Goal: Task Accomplishment & Management: Manage account settings

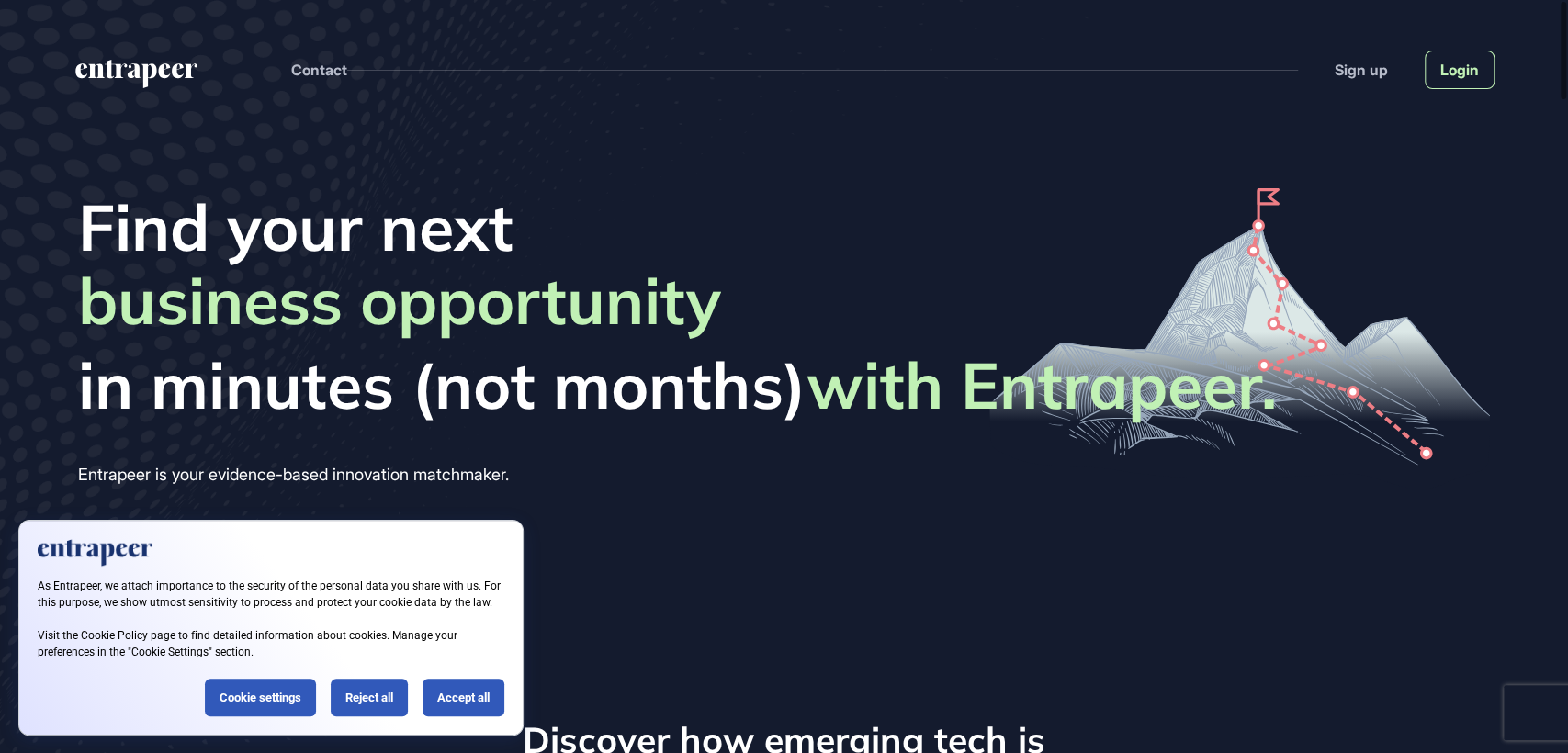
click at [1487, 81] on link "Login" at bounding box center [1459, 70] width 70 height 39
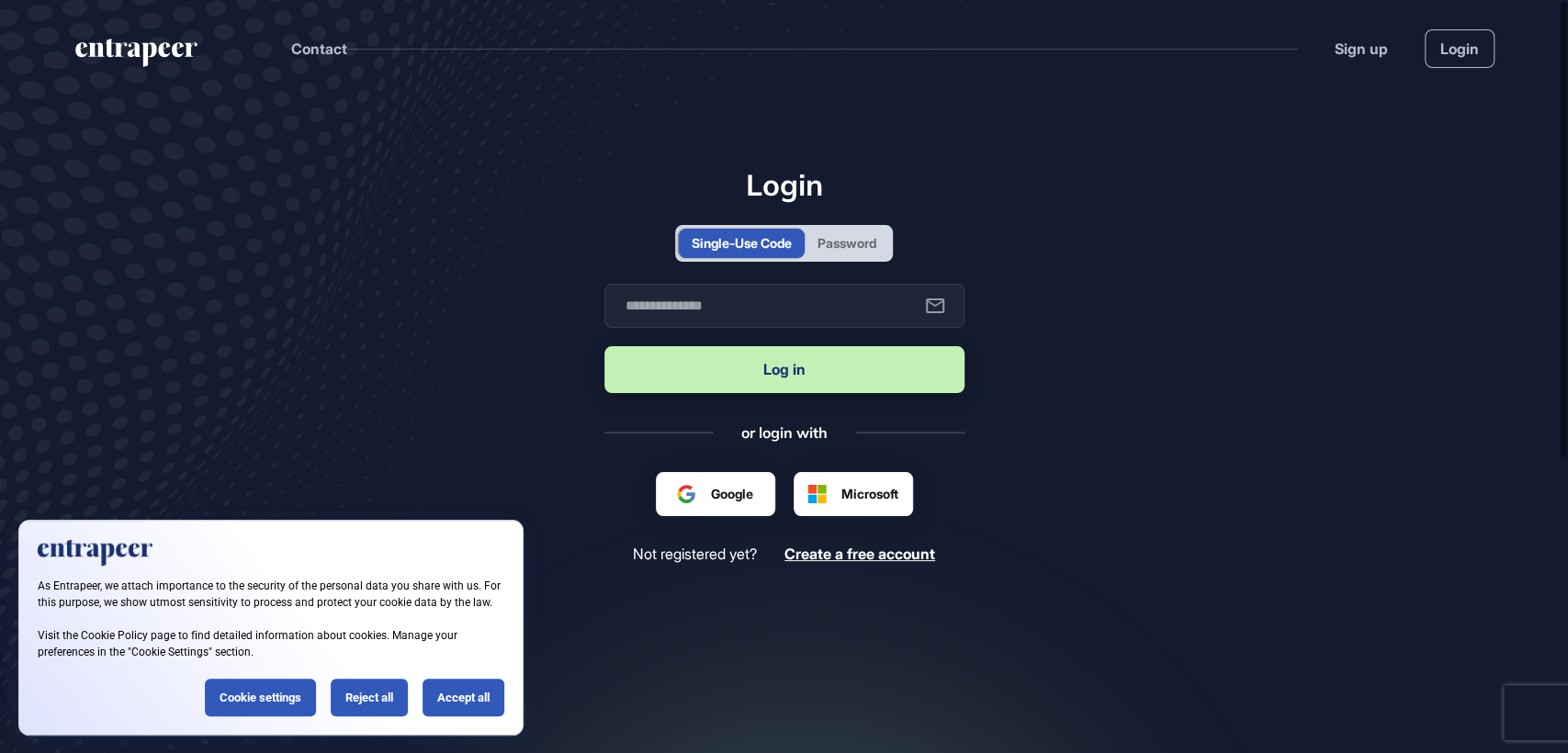
click at [858, 235] on div "Password" at bounding box center [847, 243] width 59 height 19
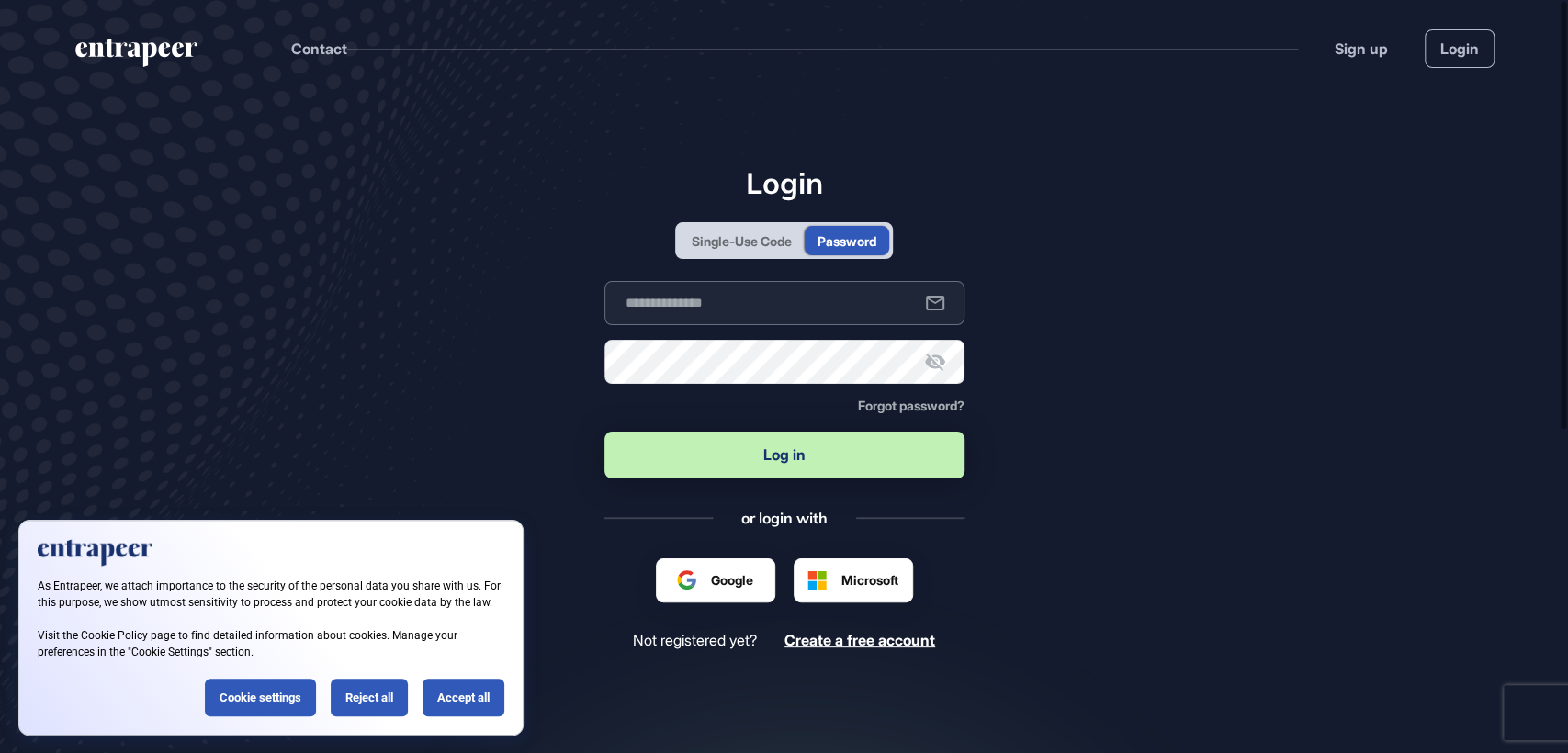
type input "**********"
click at [795, 475] on button "Log in" at bounding box center [784, 455] width 360 height 47
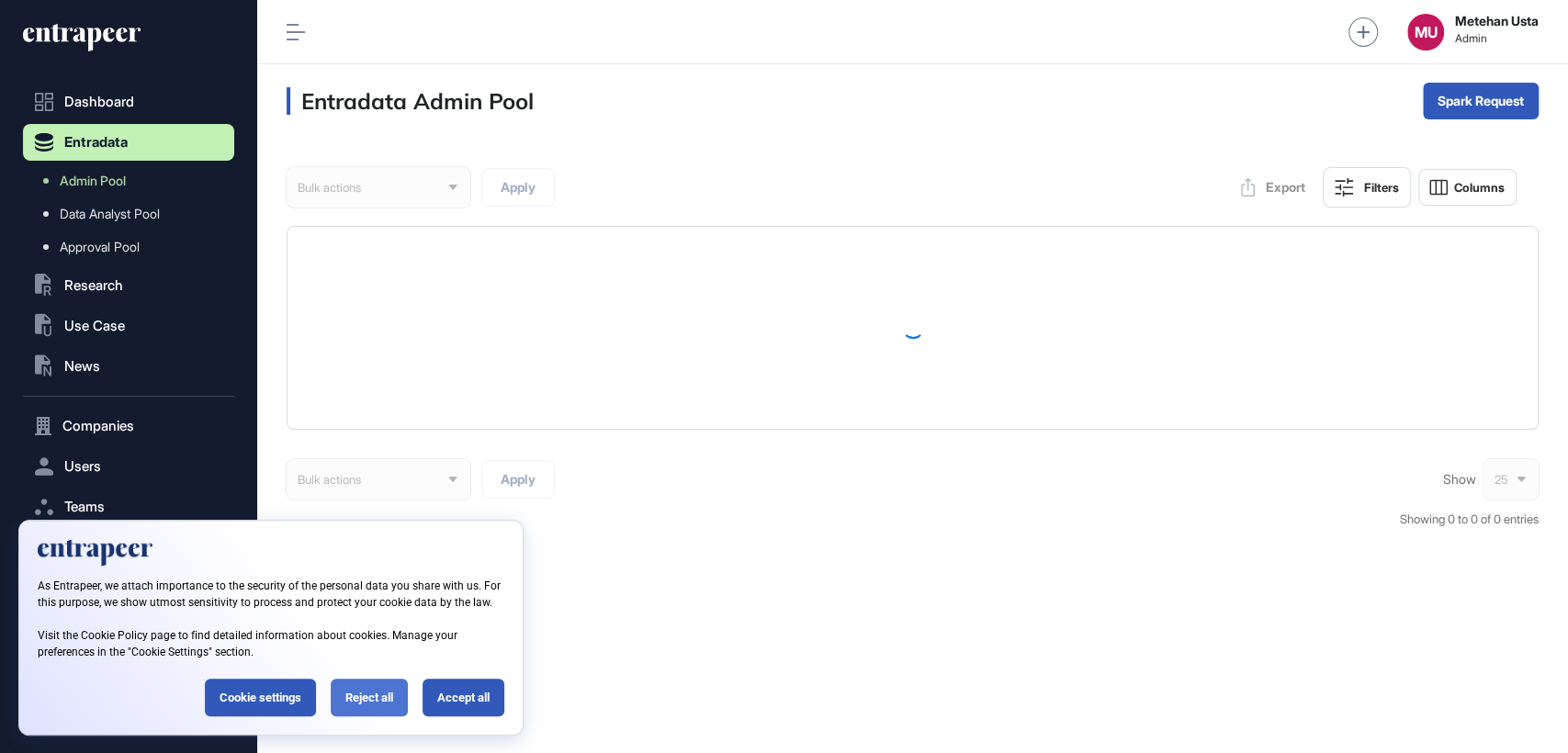
click at [364, 698] on div "Reject all" at bounding box center [370, 698] width 78 height 38
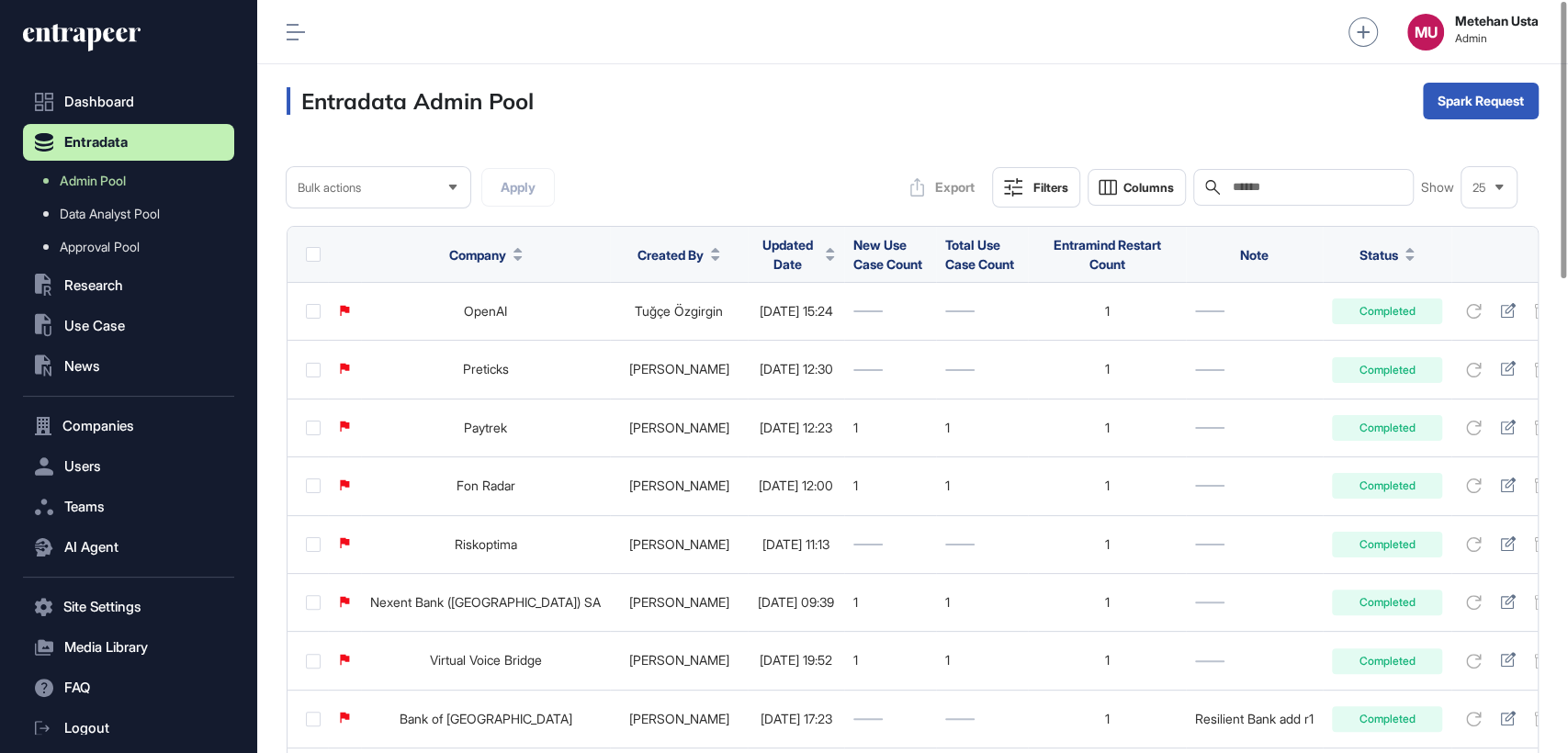
click at [765, 250] on span "Updated Date" at bounding box center [787, 254] width 61 height 39
click at [742, 323] on span "Sort Descending" at bounding box center [762, 331] width 74 height 16
